Goal: Information Seeking & Learning: Stay updated

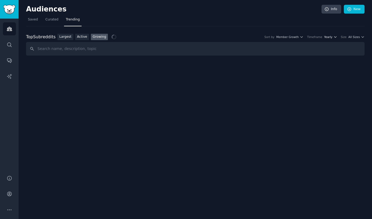
click at [337, 35] on icon "button" at bounding box center [336, 37] width 4 height 4
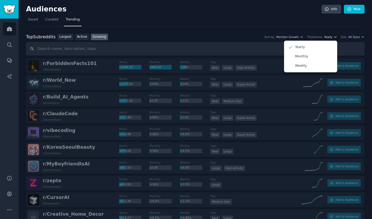
click at [338, 36] on div "Sort by Member Growth Timeframe Yearly Yearly Monthly Weekly Size All Sizes" at bounding box center [313, 37] width 104 height 4
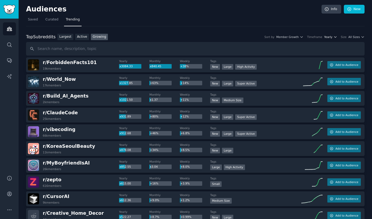
click at [337, 36] on icon "button" at bounding box center [336, 37] width 4 height 4
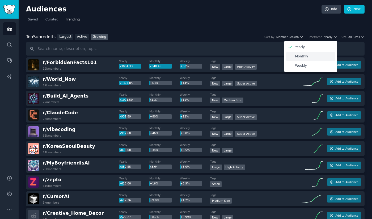
click at [315, 55] on div "Monthly" at bounding box center [310, 56] width 49 height 9
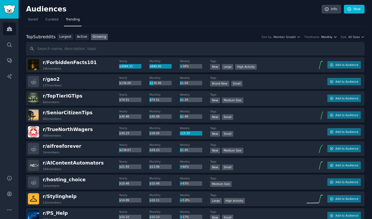
click at [335, 35] on icon "button" at bounding box center [336, 37] width 4 height 4
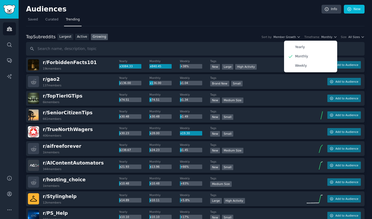
click at [253, 37] on div "Top Subreddits Top Subreddits Largest Active Growing Sort by Member Growth Time…" at bounding box center [195, 37] width 339 height 7
